Goal: Task Accomplishment & Management: Use online tool/utility

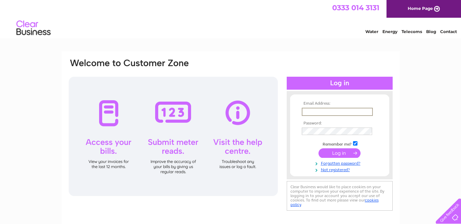
click at [313, 111] on input "text" at bounding box center [337, 112] width 71 height 8
type input "courtyard29a@yahoo.com"
click at [337, 152] on input "submit" at bounding box center [339, 154] width 42 height 10
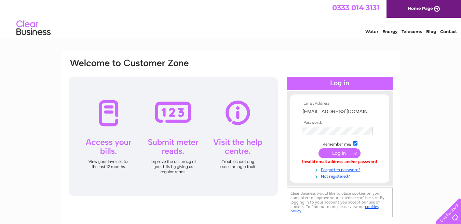
click at [334, 150] on input "submit" at bounding box center [339, 154] width 42 height 10
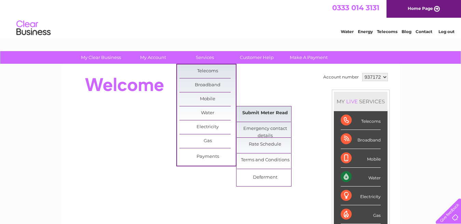
click at [271, 112] on link "Submit Meter Read" at bounding box center [265, 114] width 56 height 14
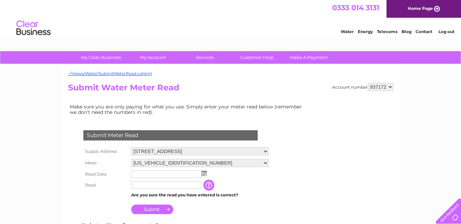
click at [205, 173] on img at bounding box center [204, 173] width 5 height 5
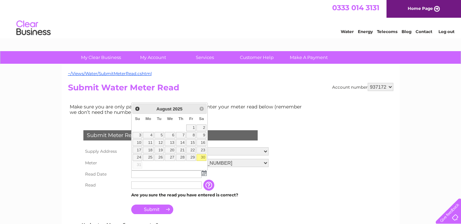
click at [203, 157] on link "30" at bounding box center [201, 157] width 10 height 7
type input "[DATE]"
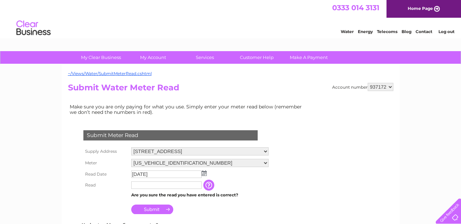
click at [139, 186] on input "text" at bounding box center [166, 186] width 70 height 8
type input "00016"
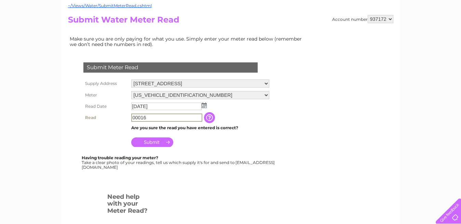
scroll to position [68, 0]
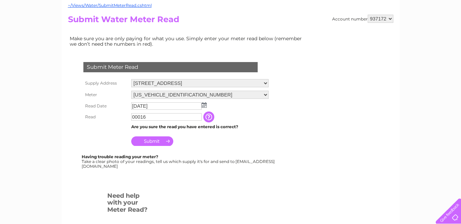
click at [145, 140] on input "Submit" at bounding box center [152, 142] width 42 height 10
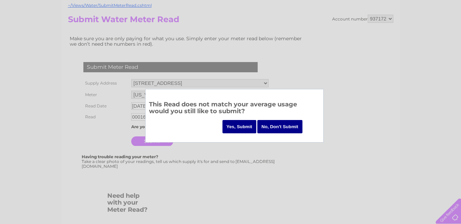
click at [239, 128] on input "Yes, Submit" at bounding box center [239, 126] width 34 height 13
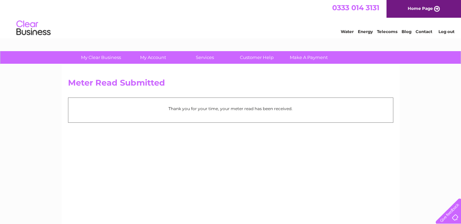
click at [450, 31] on link "Log out" at bounding box center [446, 31] width 16 height 5
